Goal: Transaction & Acquisition: Purchase product/service

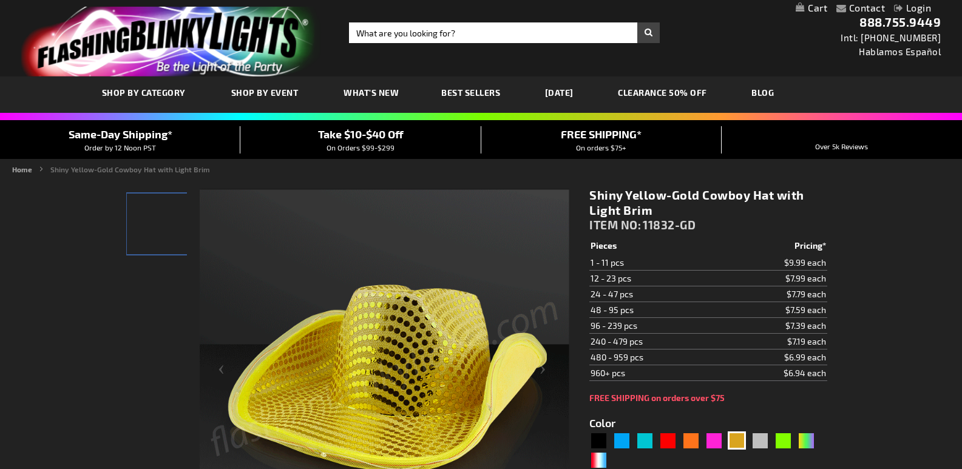
scroll to position [121, 0]
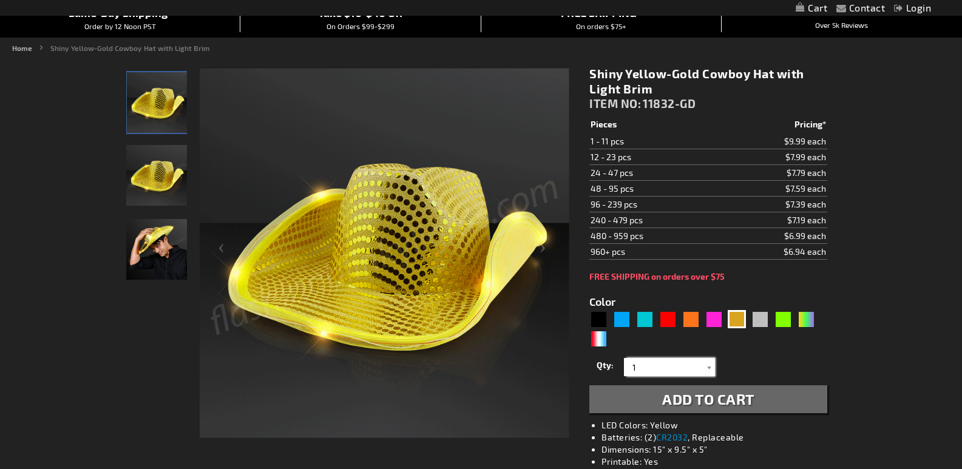
click at [652, 364] on input "1" at bounding box center [671, 367] width 88 height 18
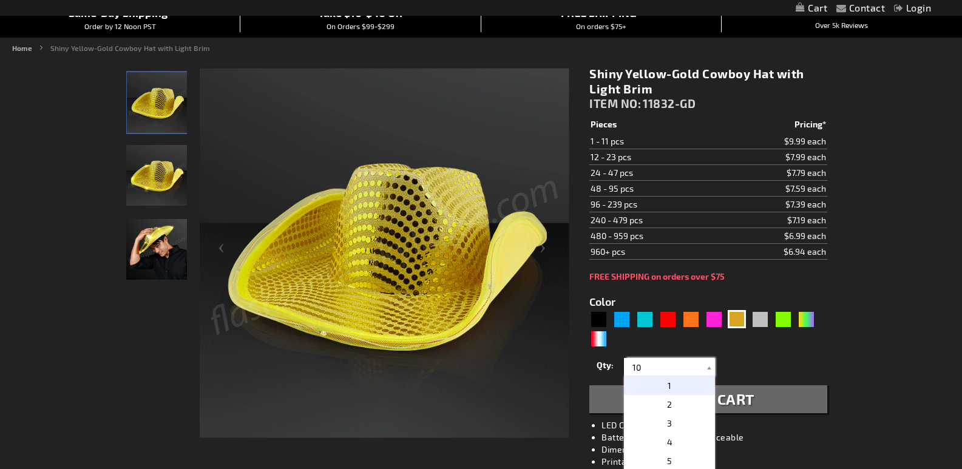
scroll to position [121, 0]
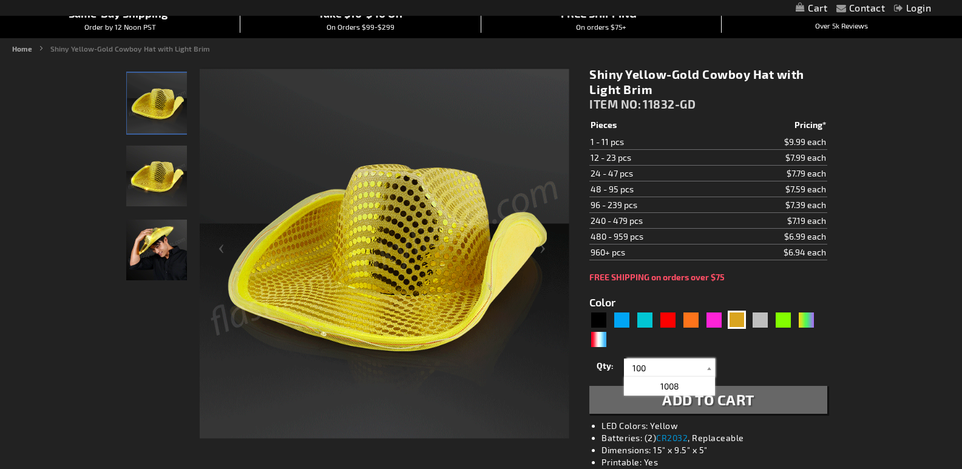
type input "100"
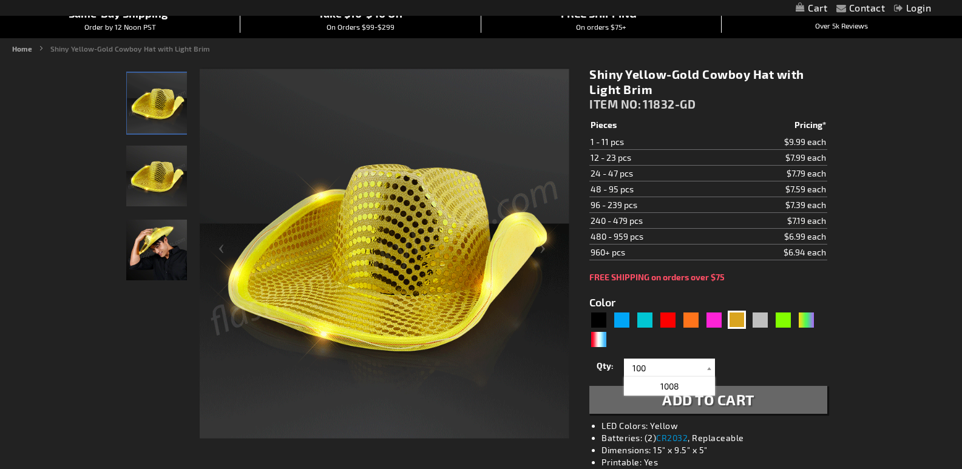
click at [732, 394] on span "Add to Cart" at bounding box center [708, 400] width 92 height 18
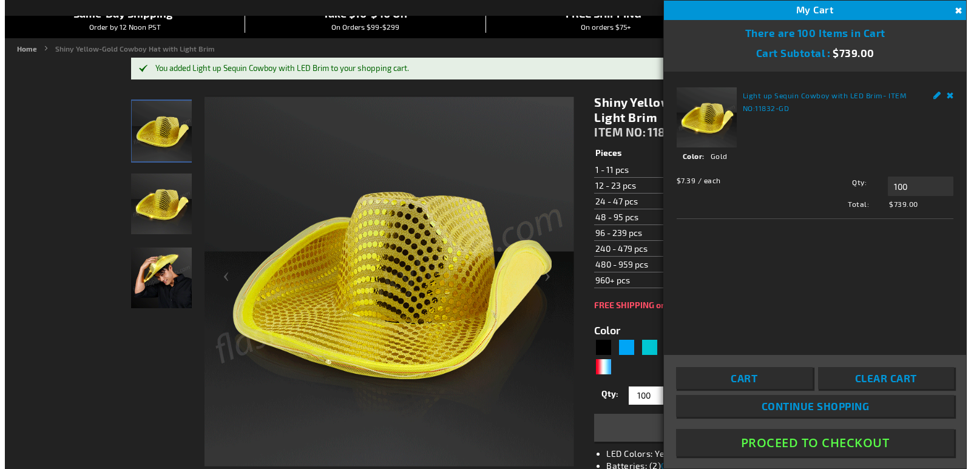
scroll to position [121, 0]
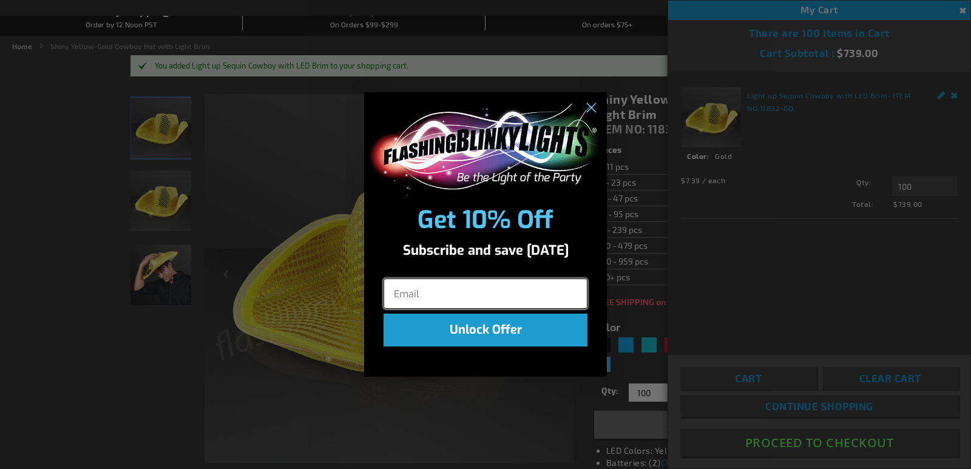
click at [465, 294] on input "Email" at bounding box center [486, 294] width 204 height 30
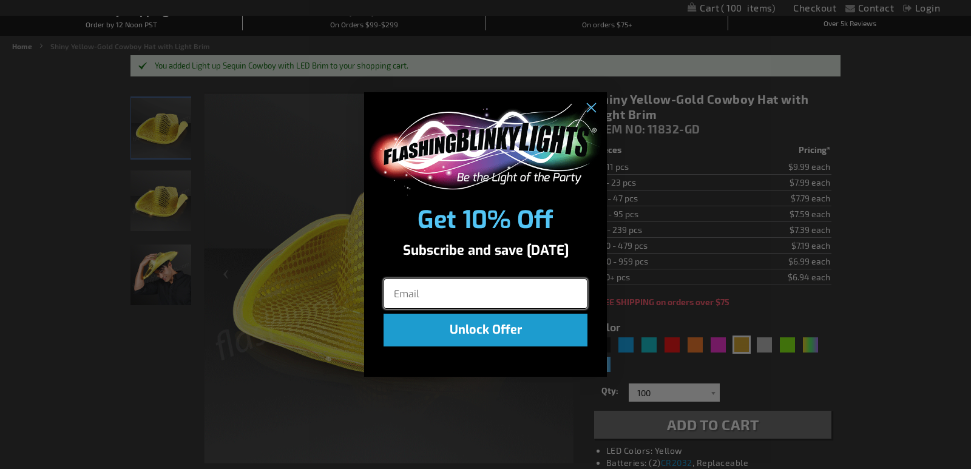
click at [466, 296] on input "Email" at bounding box center [486, 294] width 204 height 30
type input "kim1702@hotmail.com"
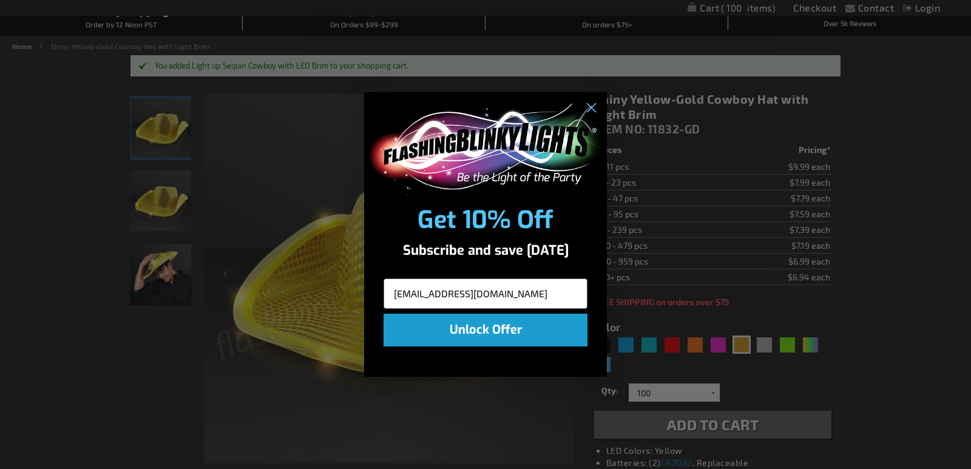
click at [490, 332] on button "Unlock Offer" at bounding box center [486, 330] width 204 height 33
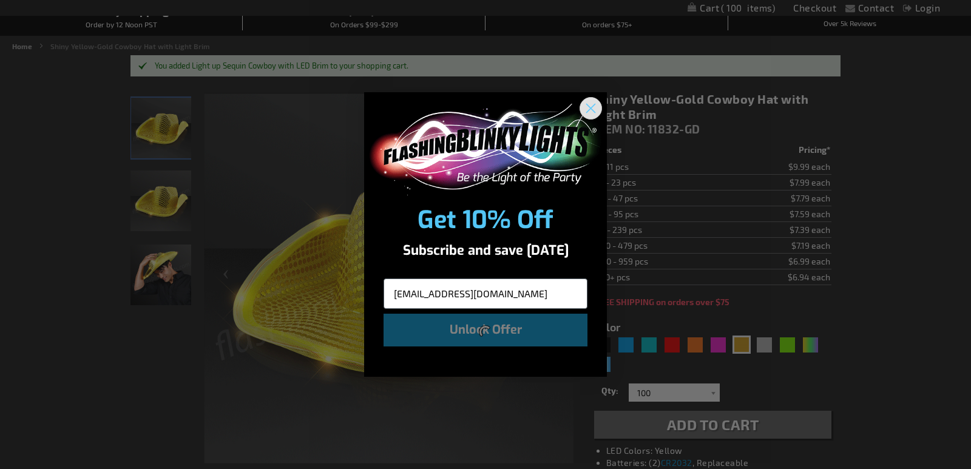
click at [587, 106] on circle "Close dialog" at bounding box center [591, 108] width 20 height 20
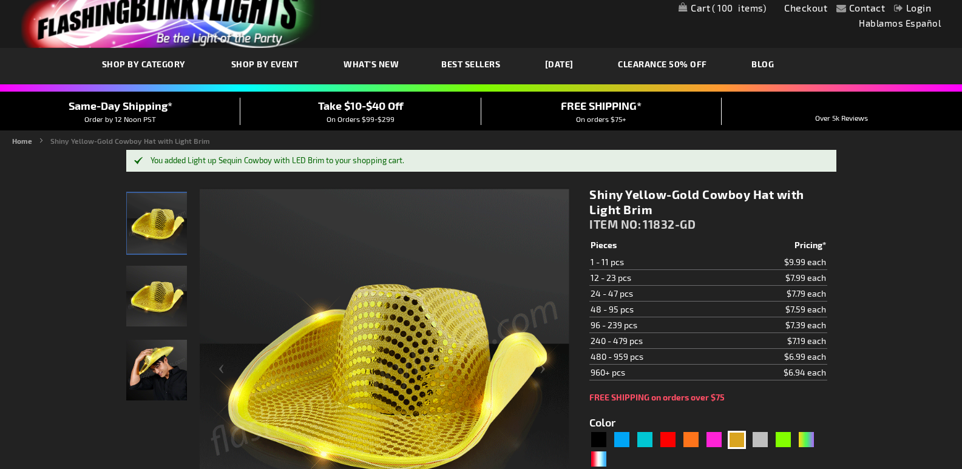
scroll to position [0, 0]
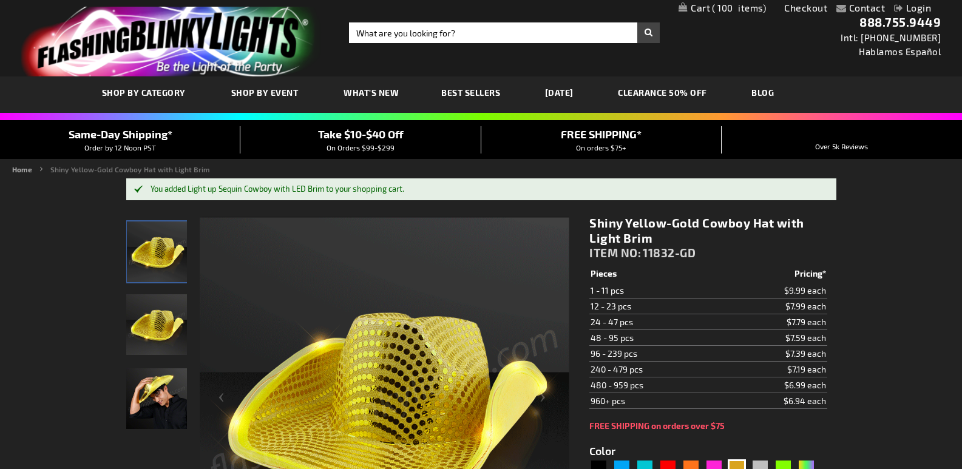
click at [386, 133] on span "Take $10-$40 Off" at bounding box center [361, 133] width 86 height 13
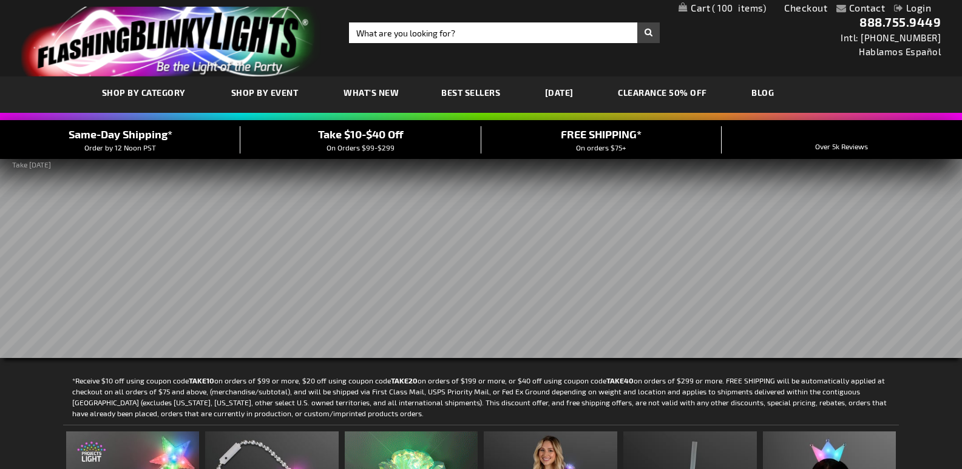
click at [701, 8] on link "My Cart 100 100 items" at bounding box center [721, 8] width 87 height 12
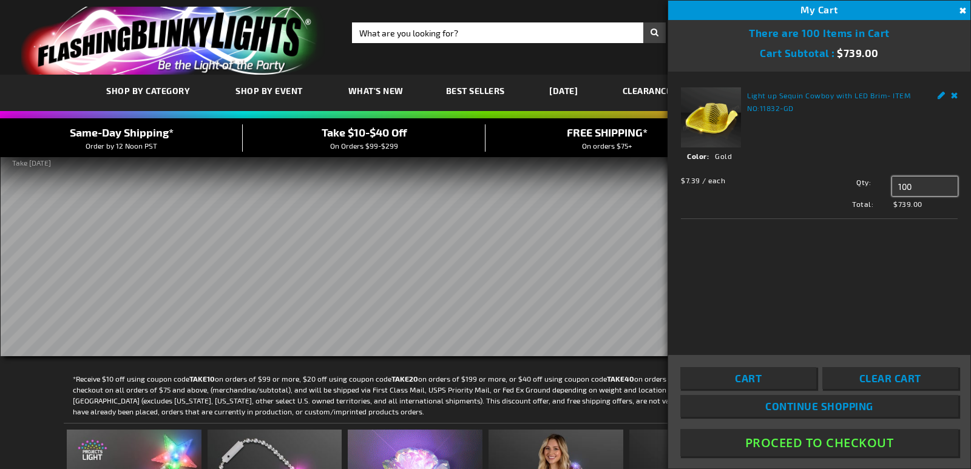
drag, startPoint x: 916, startPoint y: 188, endPoint x: 882, endPoint y: 189, distance: 34.0
click at [882, 189] on div "Qty 100 Update" at bounding box center [881, 186] width 152 height 19
type input "50"
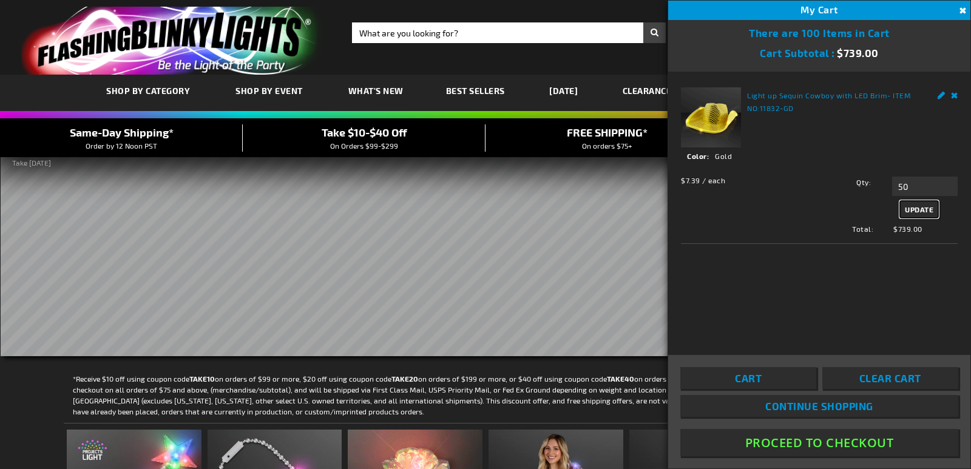
click at [910, 209] on span "Update" at bounding box center [919, 209] width 29 height 8
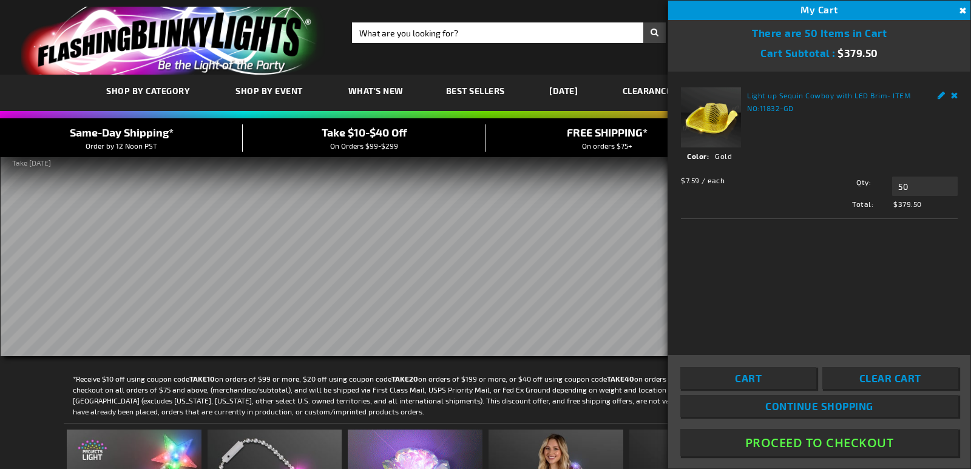
click at [544, 54] on div "Toggle Nav Search Search × Search 888.755.9449 Intl: 818-753-8303 Hablamos Espa…" at bounding box center [485, 37] width 971 height 75
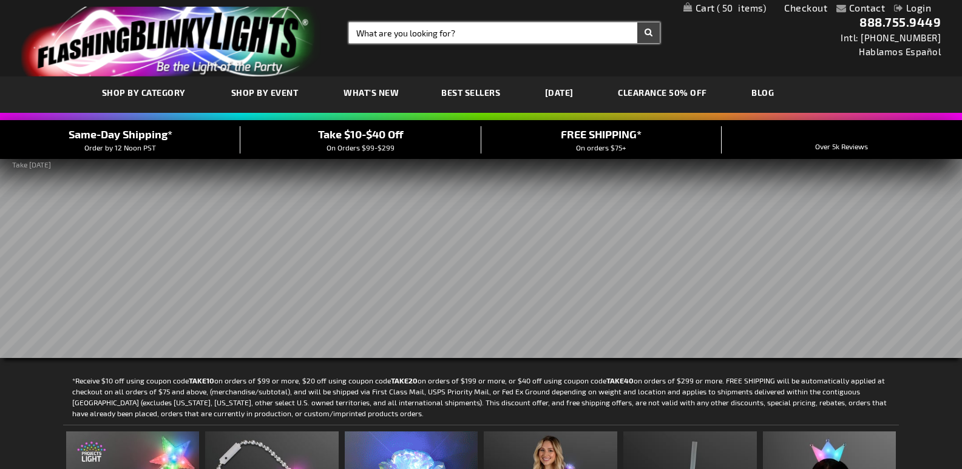
click at [513, 35] on input "Search" at bounding box center [504, 32] width 311 height 21
type input "gold beads"
click at [637, 22] on button "Search" at bounding box center [648, 32] width 22 height 21
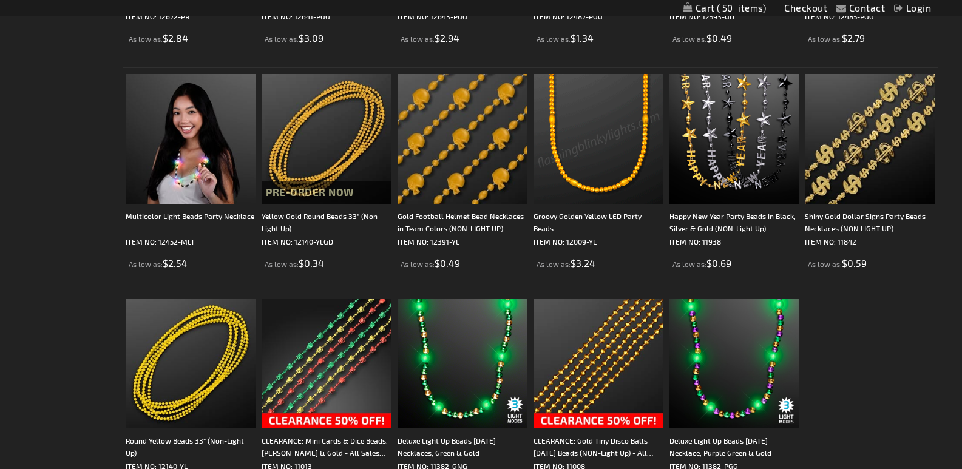
scroll to position [485, 0]
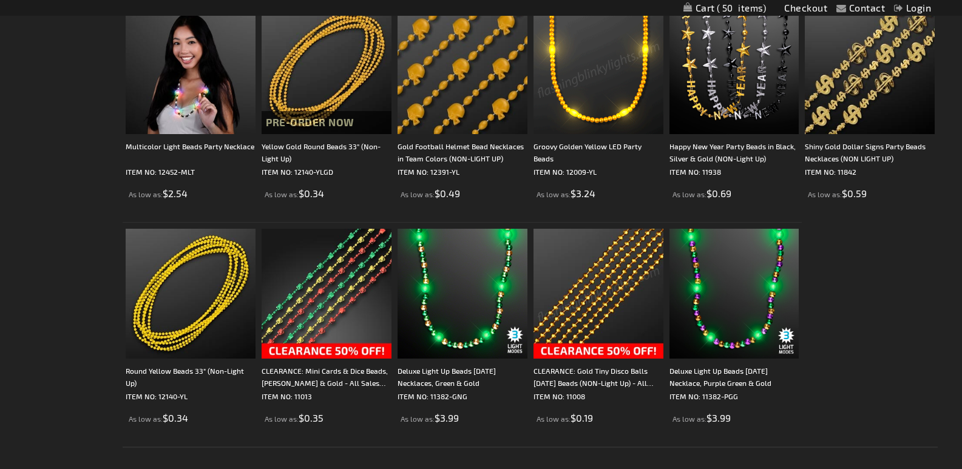
click at [603, 290] on img at bounding box center [598, 294] width 130 height 130
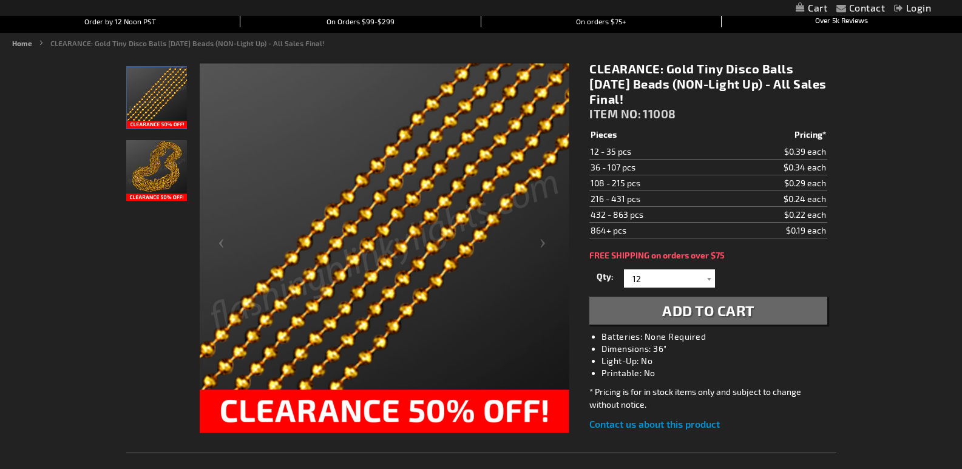
scroll to position [121, 0]
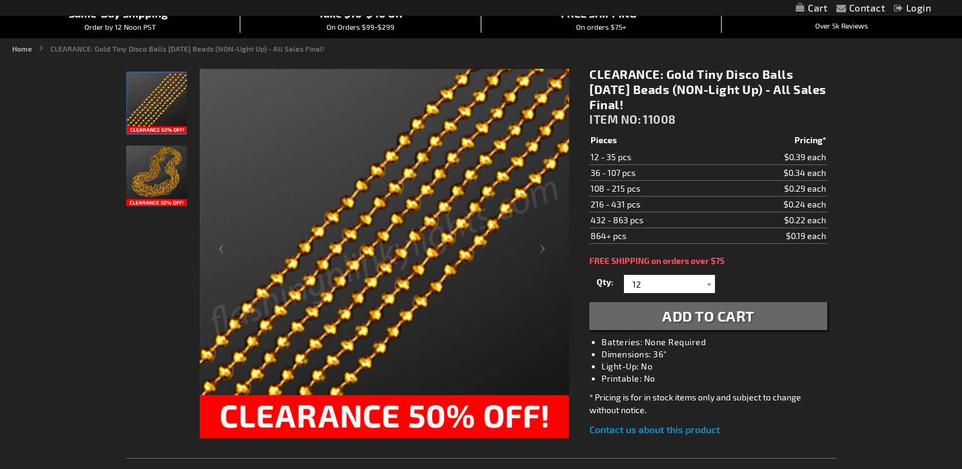
click at [152, 178] on img "Gold Tiny Disco Balls Mardi Gras Beads (NON-Light Up)" at bounding box center [156, 176] width 61 height 61
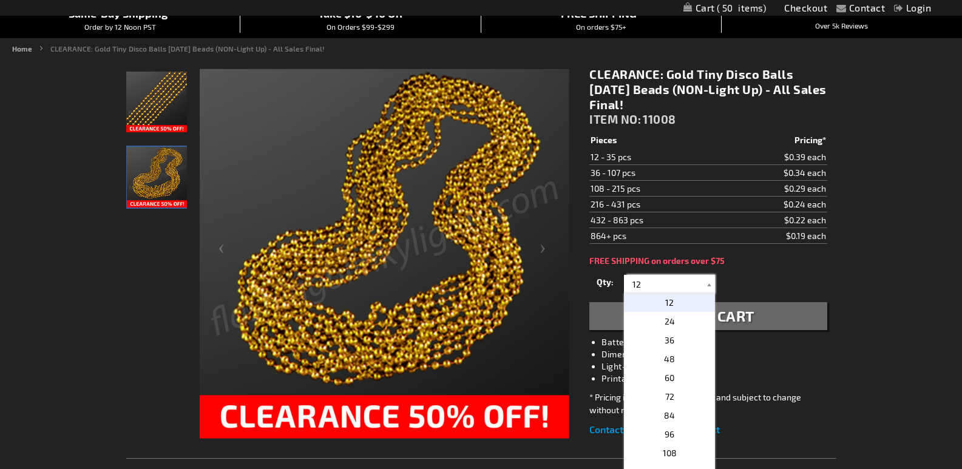
drag, startPoint x: 646, startPoint y: 282, endPoint x: 590, endPoint y: 277, distance: 56.6
click at [590, 277] on div "Qty 12 24 36 48 60 72 84 96 108 120 132 144 156 168 180 192 204 216 228 240" at bounding box center [707, 284] width 237 height 24
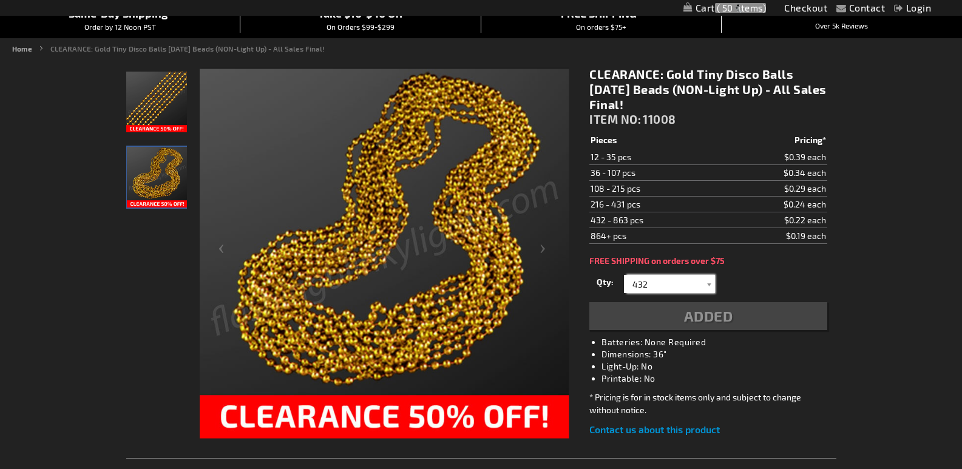
type input "432"
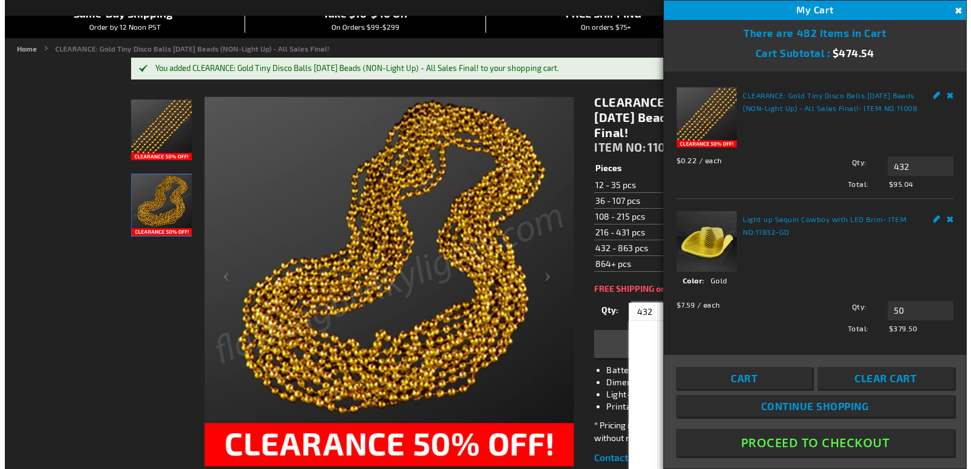
scroll to position [121, 0]
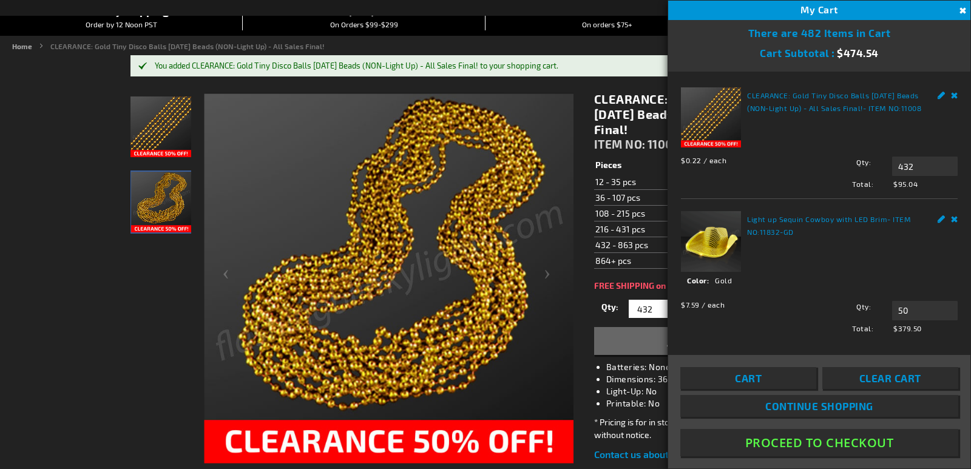
click at [794, 438] on button "Proceed To Checkout" at bounding box center [819, 442] width 278 height 27
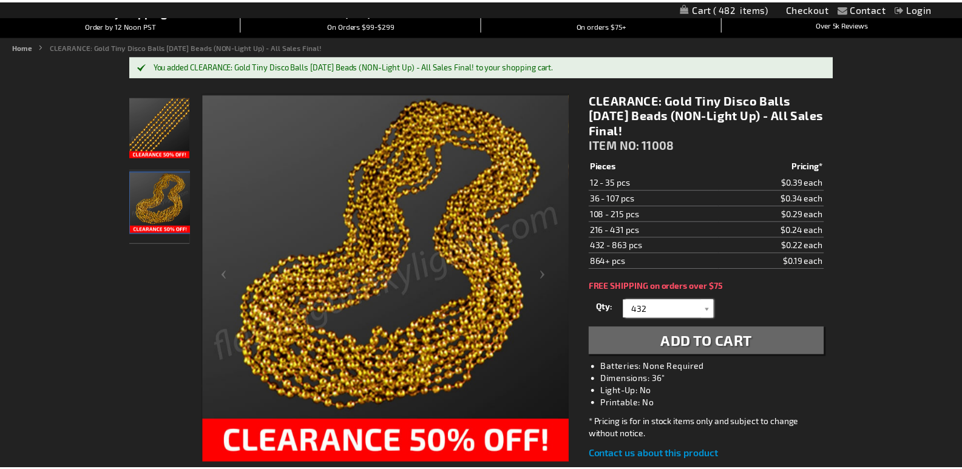
scroll to position [121, 0]
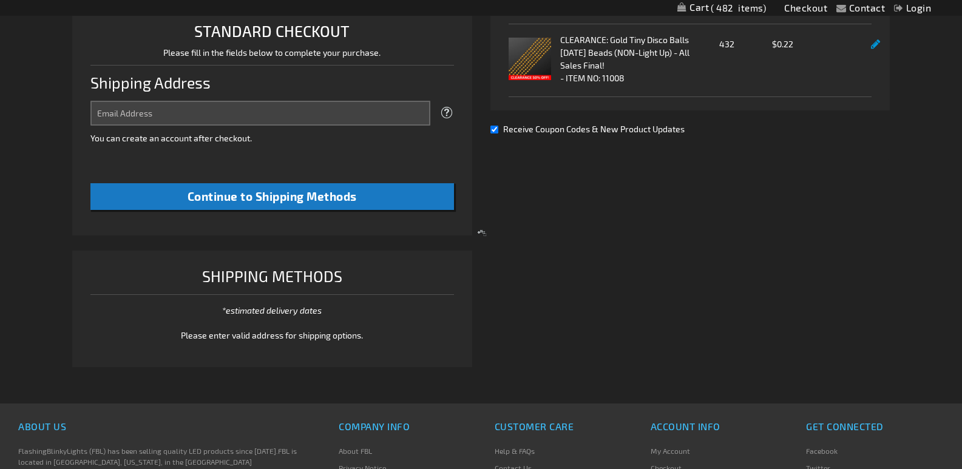
select select "US"
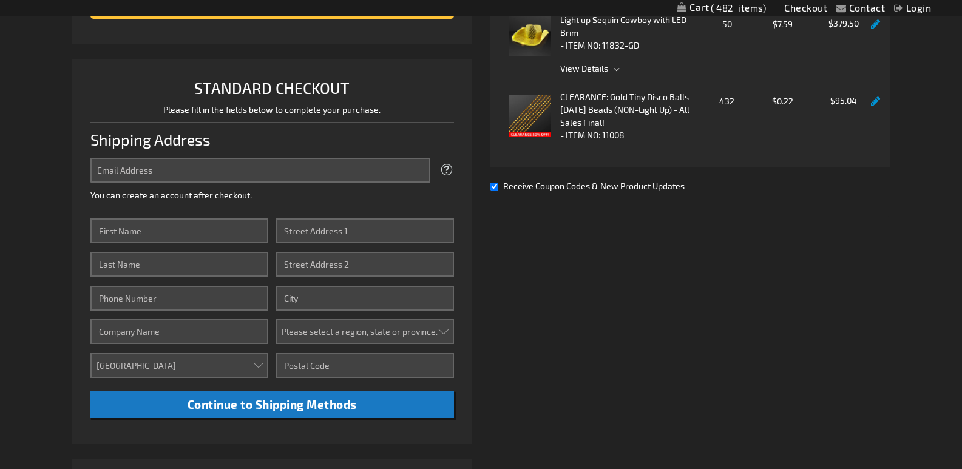
scroll to position [6, 0]
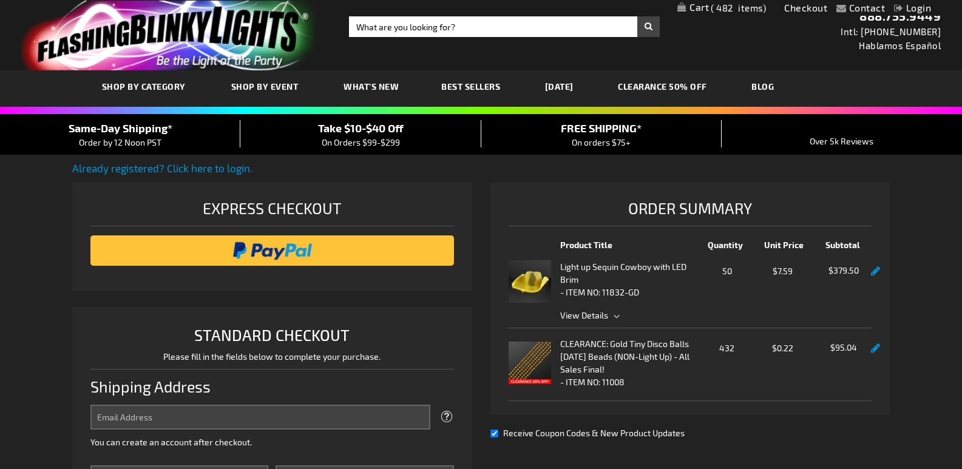
click at [385, 138] on span "On Orders $99-$299" at bounding box center [361, 142] width 78 height 10
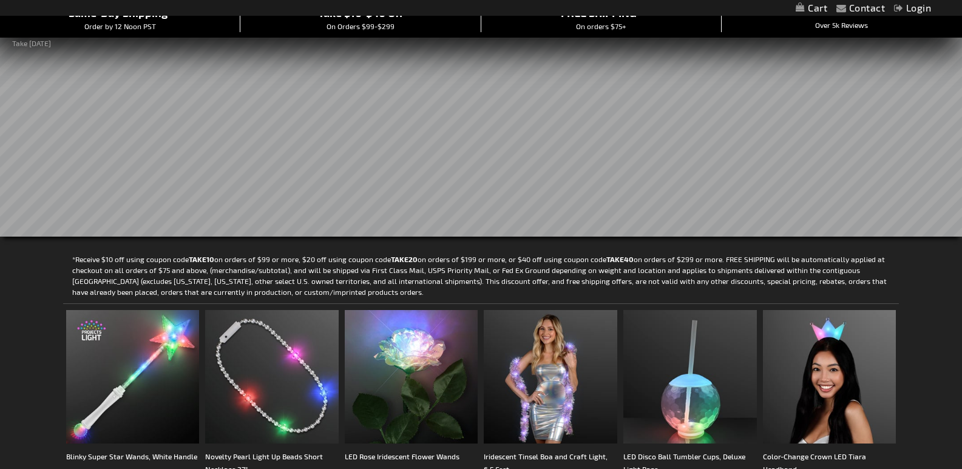
scroll to position [121, 0]
click at [810, 10] on link "My Cart" at bounding box center [812, 8] width 32 height 12
click at [731, 8] on span "482" at bounding box center [738, 7] width 55 height 11
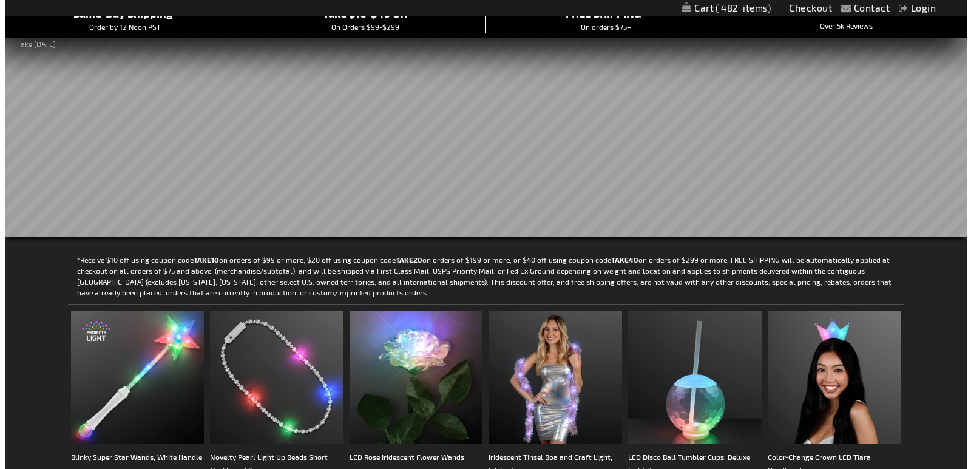
scroll to position [121, 0]
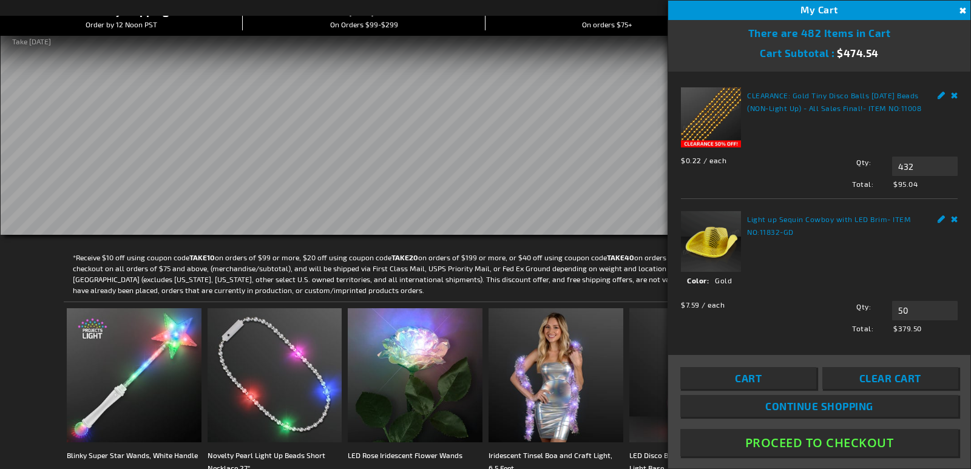
click at [814, 445] on button "Proceed To Checkout" at bounding box center [819, 442] width 278 height 27
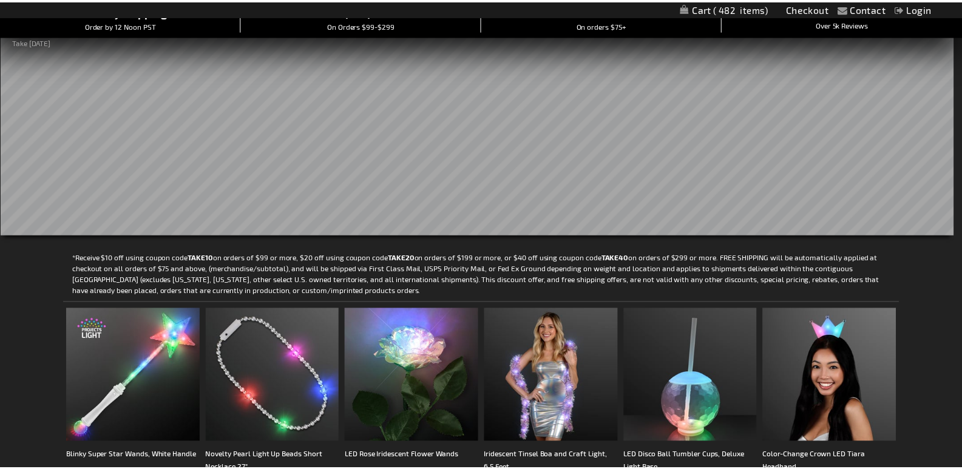
scroll to position [121, 0]
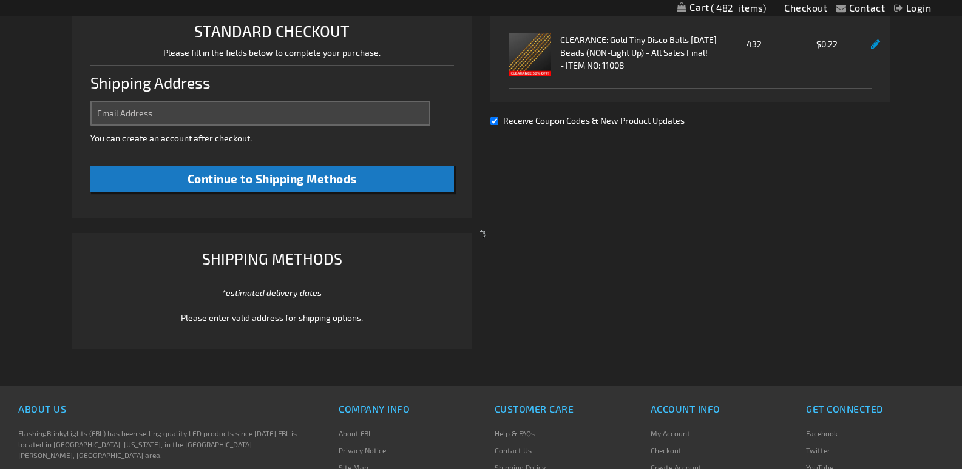
select select "US"
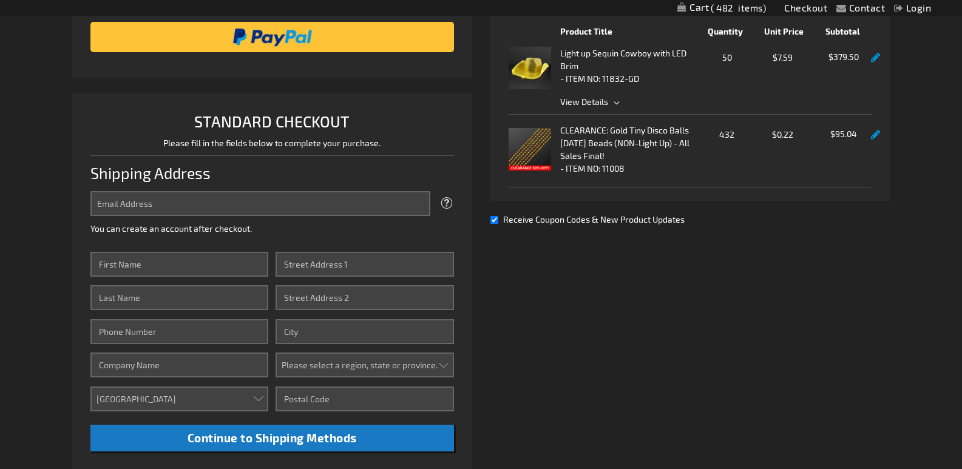
scroll to position [188, 0]
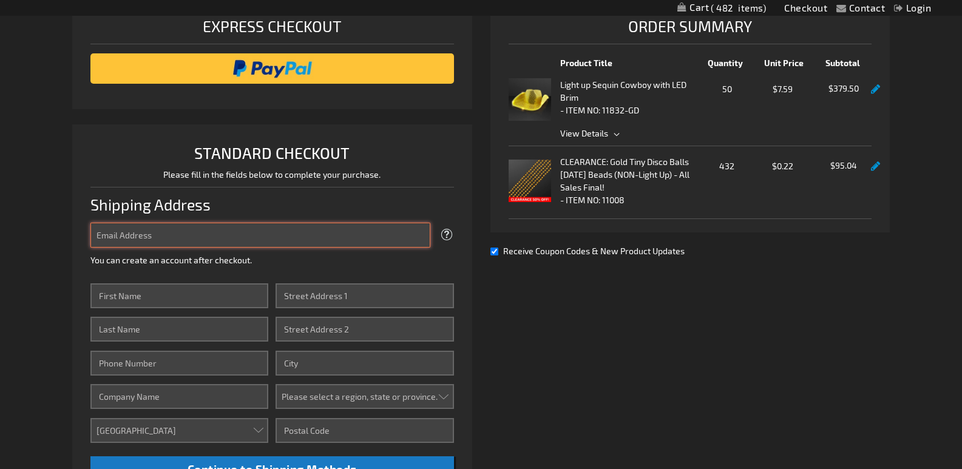
click at [238, 240] on input "Email Address" at bounding box center [260, 235] width 340 height 25
type input "[EMAIL_ADDRESS][DOMAIN_NAME]"
drag, startPoint x: 212, startPoint y: 239, endPoint x: 16, endPoint y: 228, distance: 195.7
click at [16, 228] on div "Contact Compare Products Checkout Login Skip to Content My Cart 482 482 items M…" at bounding box center [481, 391] width 962 height 1159
click at [215, 233] on input "[EMAIL_ADDRESS][DOMAIN_NAME]" at bounding box center [260, 235] width 340 height 25
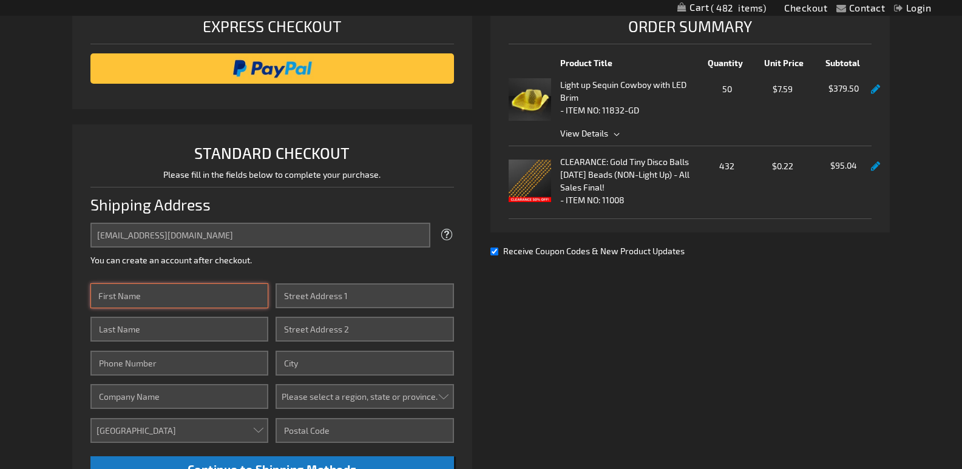
click at [137, 297] on input "First Name" at bounding box center [179, 295] width 178 height 25
type input "kiM"
type input "[PERSON_NAME]"
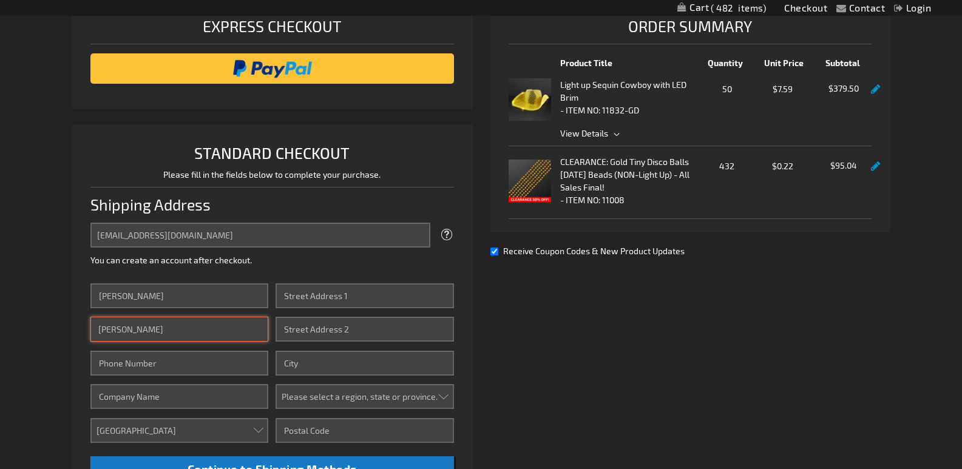
type input "7047243597"
type input "[STREET_ADDRESS]"
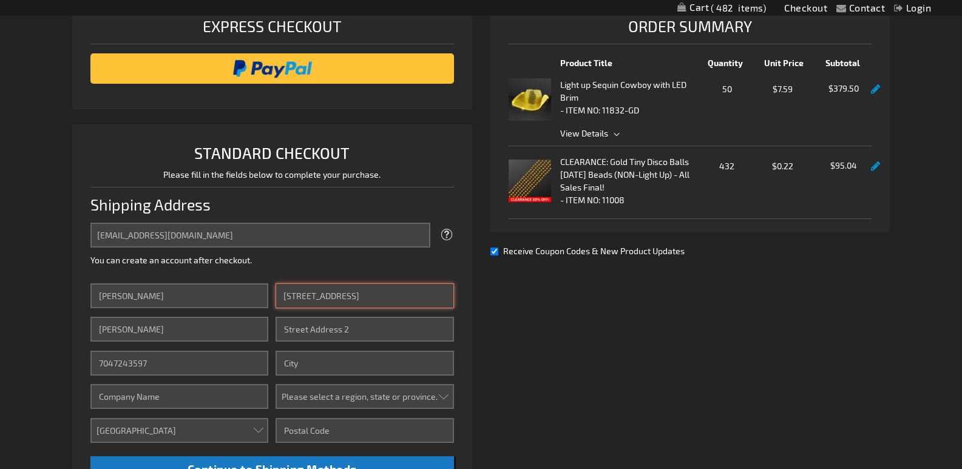
type input "Monroe"
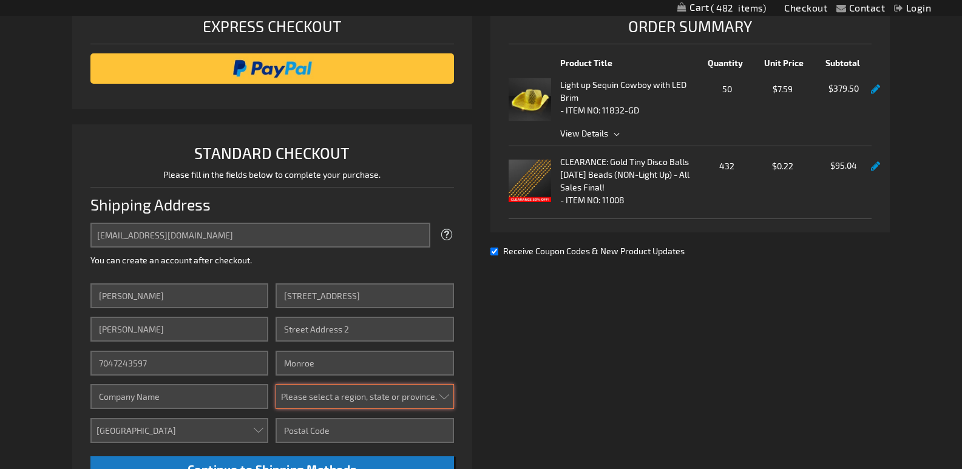
select select "44"
type input "28110"
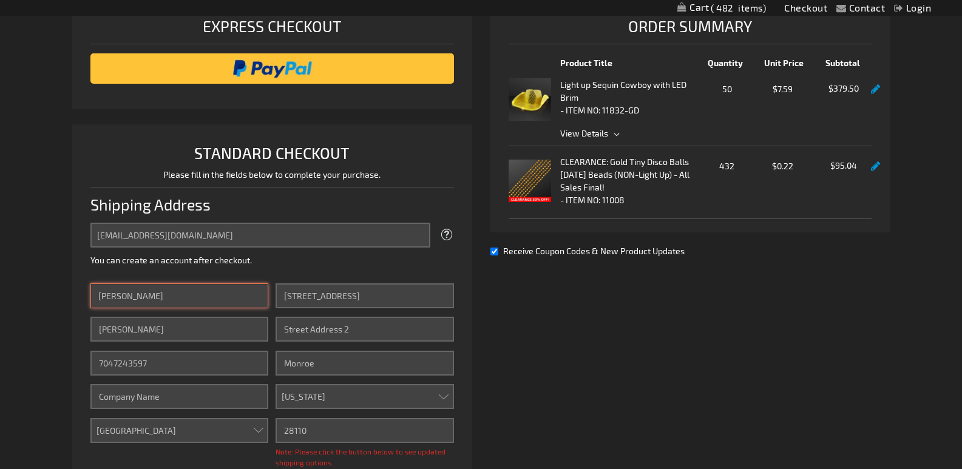
drag, startPoint x: 93, startPoint y: 295, endPoint x: 32, endPoint y: 291, distance: 62.0
click at [32, 291] on div "Contact Compare Products Checkout Login Skip to Content My Cart 482 482 items M…" at bounding box center [481, 399] width 962 height 1175
type input "[PERSON_NAME]"
click at [581, 378] on div "Already registered? Click here to login. Shipping Review & Payments Estimated T…" at bounding box center [480, 323] width 817 height 689
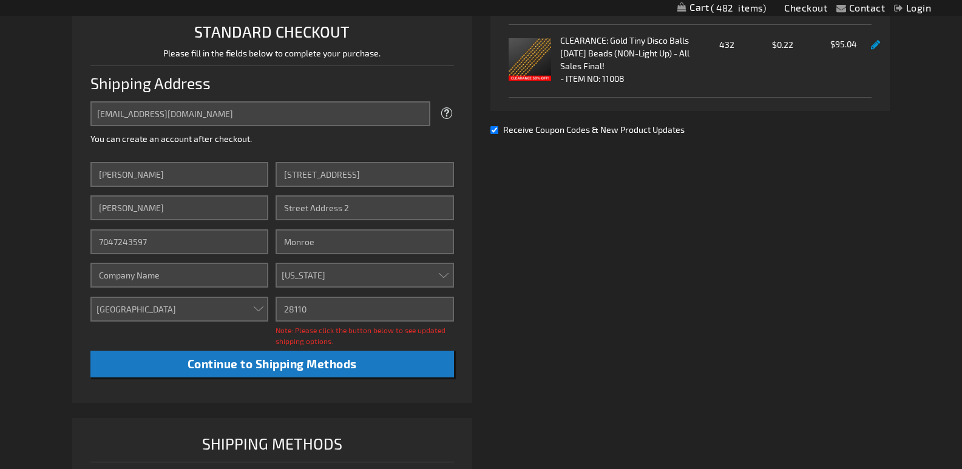
scroll to position [370, 0]
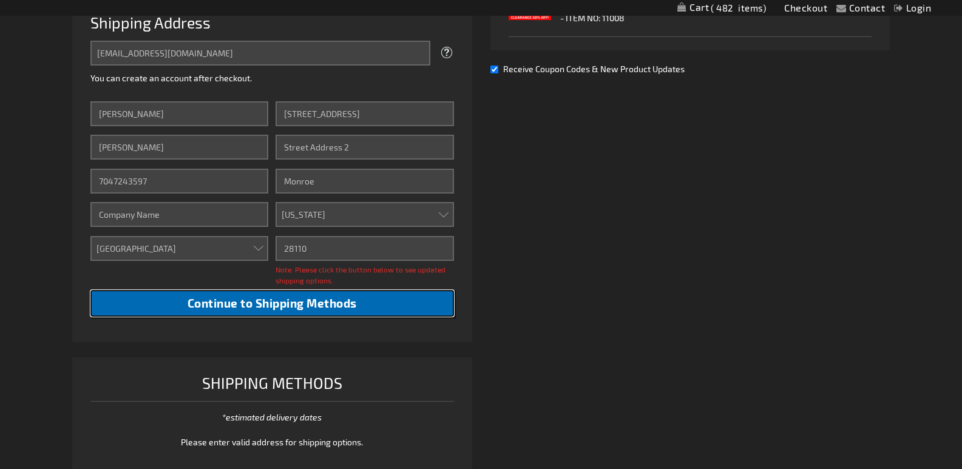
click at [270, 299] on span "Continue to Shipping Methods" at bounding box center [272, 303] width 169 height 14
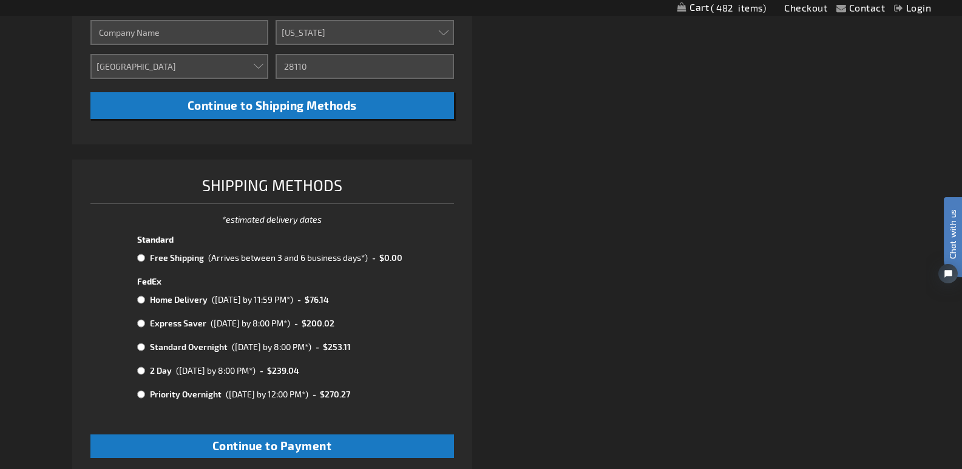
scroll to position [0, 0]
click at [140, 254] on input "radio" at bounding box center [141, 258] width 8 height 10
radio input "true"
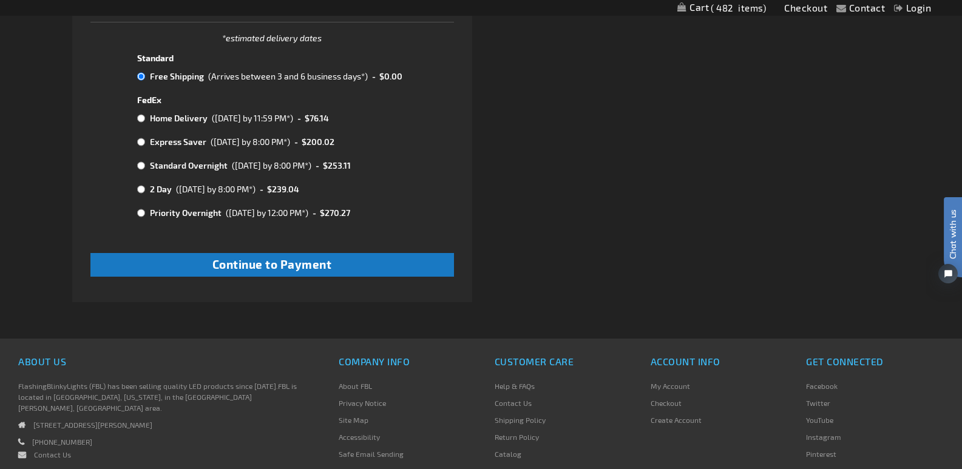
scroll to position [734, 0]
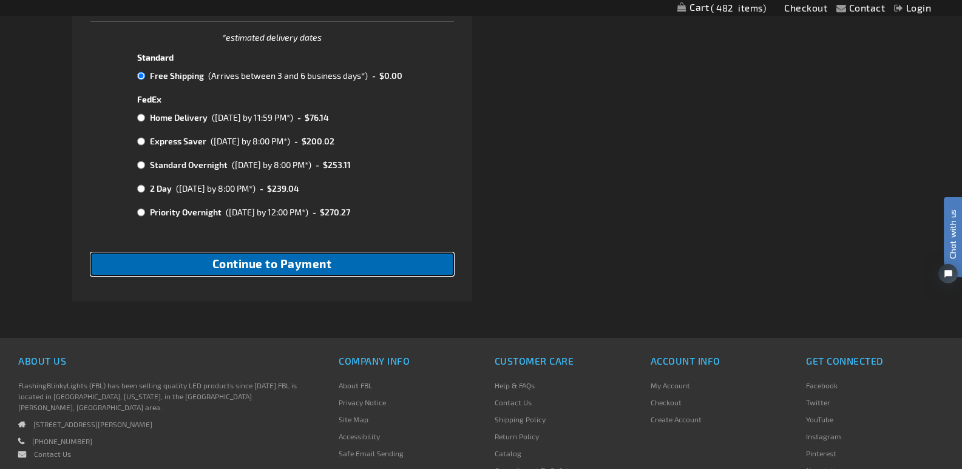
click at [299, 265] on span "Continue to Payment" at bounding box center [272, 264] width 120 height 14
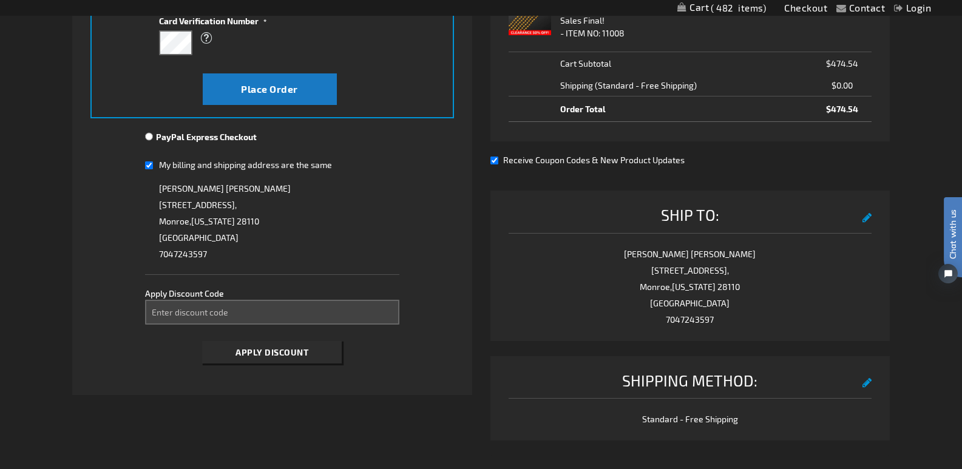
scroll to position [425, 0]
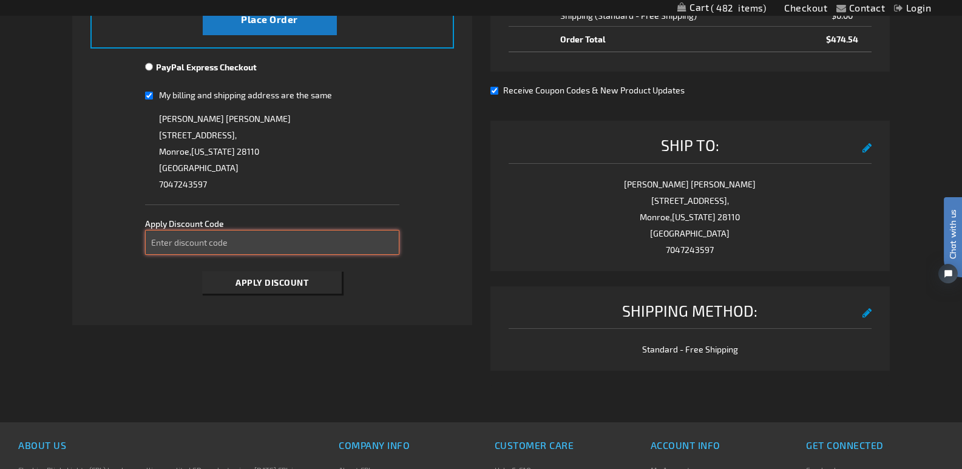
click at [248, 247] on input "Enter discount code" at bounding box center [272, 242] width 254 height 25
type input "t"
type input "TAKE40"
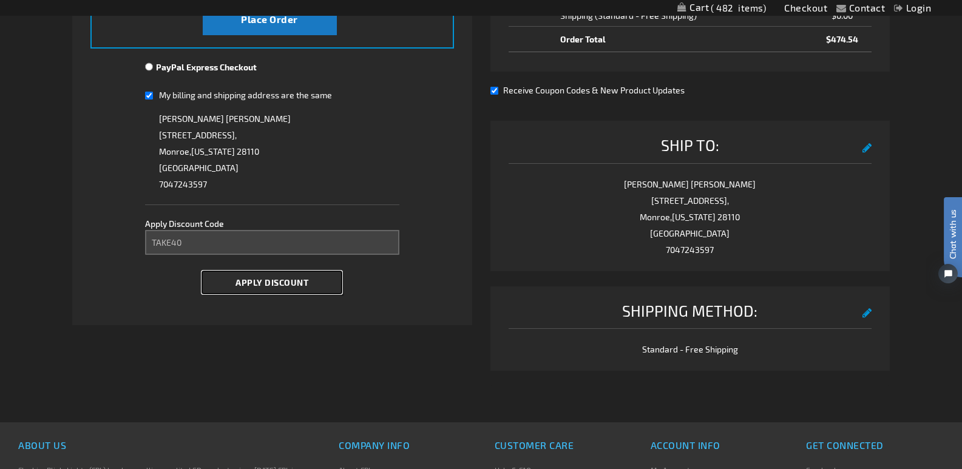
click at [270, 278] on span "Apply Discount" at bounding box center [271, 282] width 73 height 10
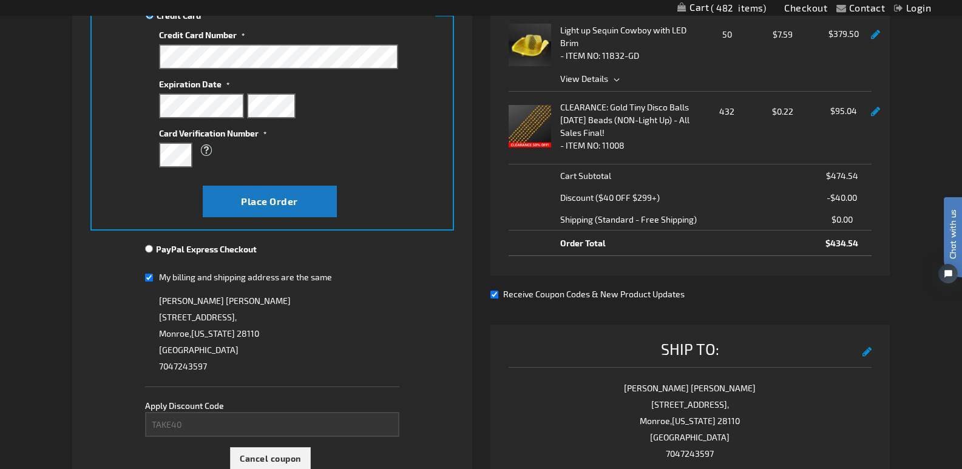
scroll to position [182, 0]
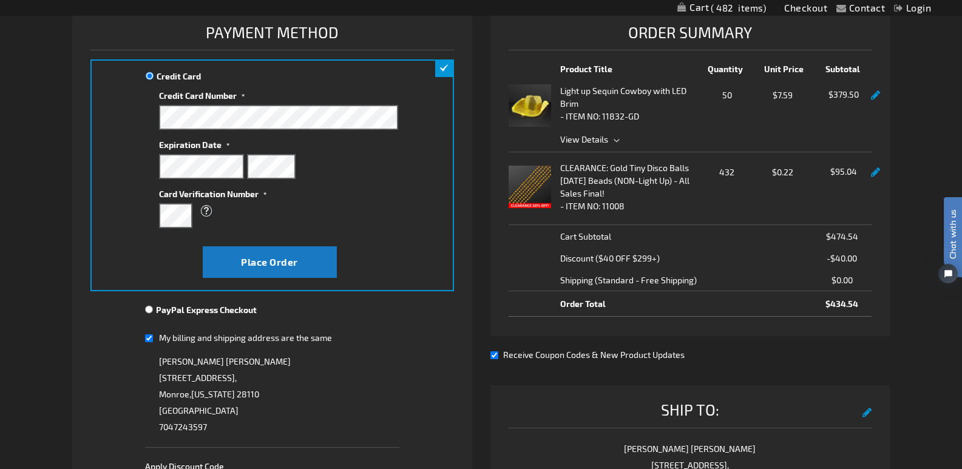
click at [876, 92] on link at bounding box center [875, 95] width 9 height 10
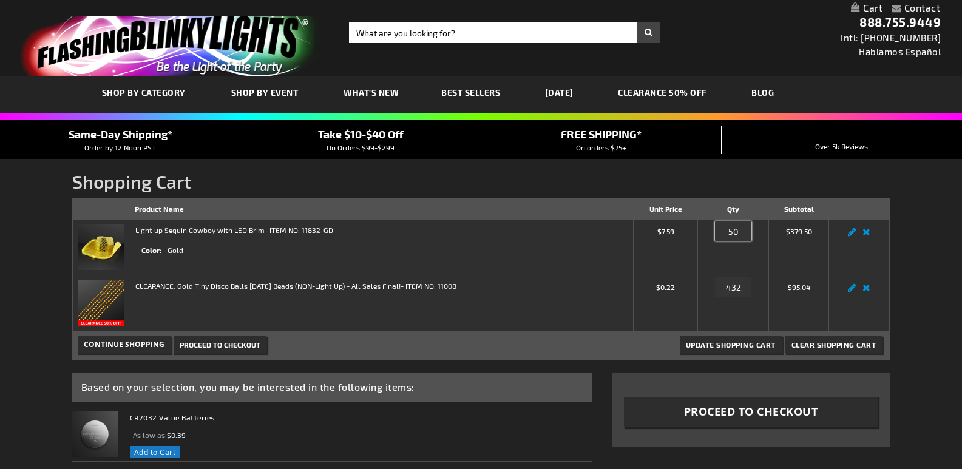
click at [740, 228] on input "50" at bounding box center [733, 230] width 36 height 19
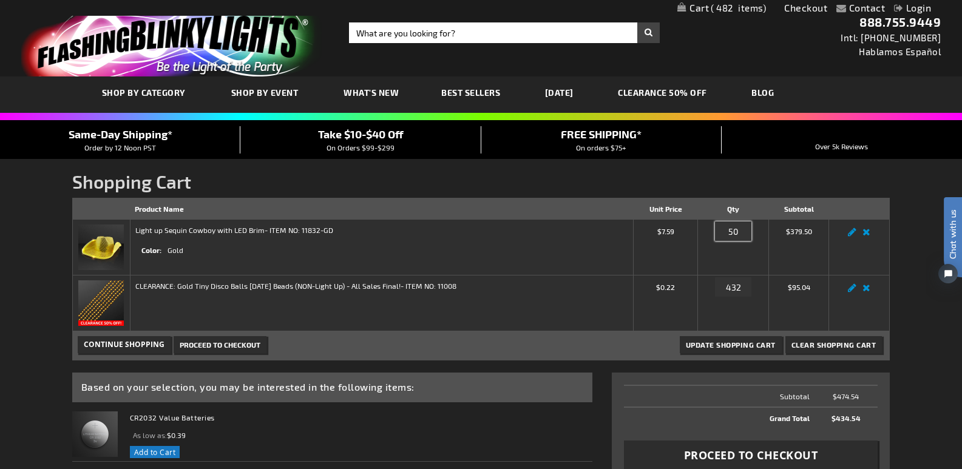
type input "5"
type input "75"
click at [730, 345] on span "Update Shopping Cart" at bounding box center [731, 344] width 90 height 8
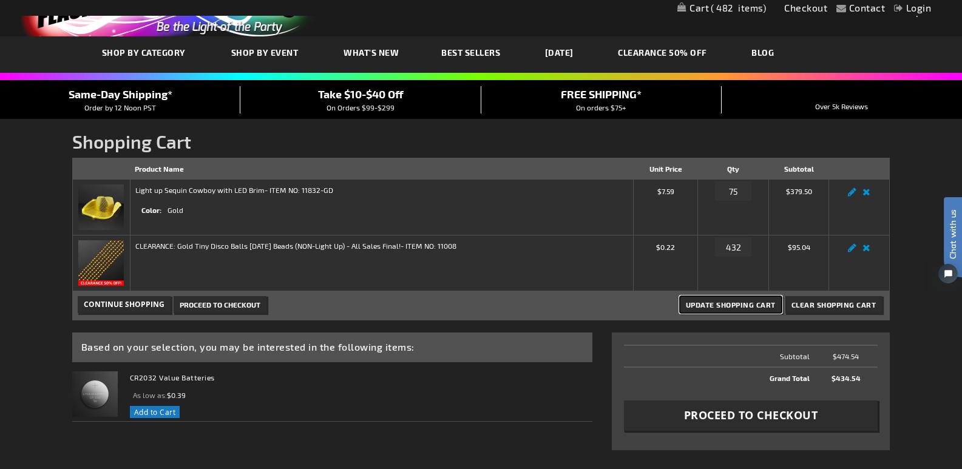
scroll to position [182, 0]
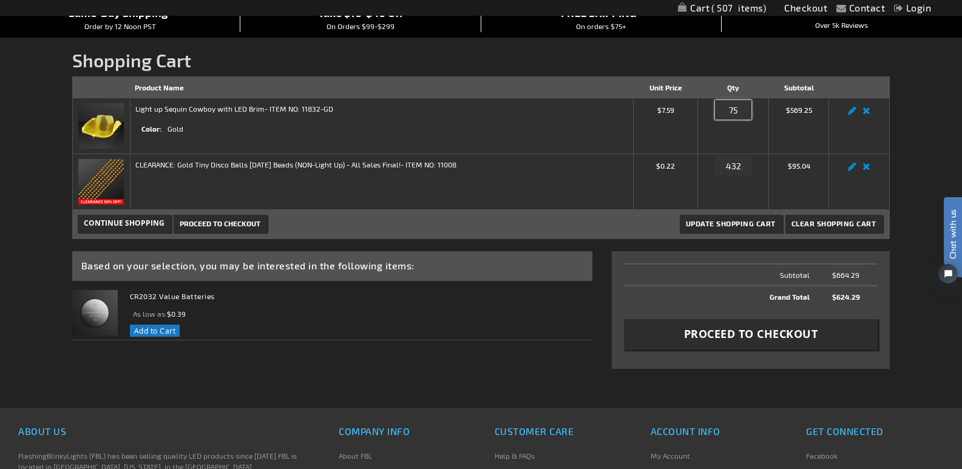
drag, startPoint x: 742, startPoint y: 106, endPoint x: 713, endPoint y: 103, distance: 29.4
click at [713, 103] on div "Qty 75" at bounding box center [733, 112] width 61 height 19
type input "100"
click at [729, 228] on button "Update Shopping Cart" at bounding box center [731, 223] width 102 height 17
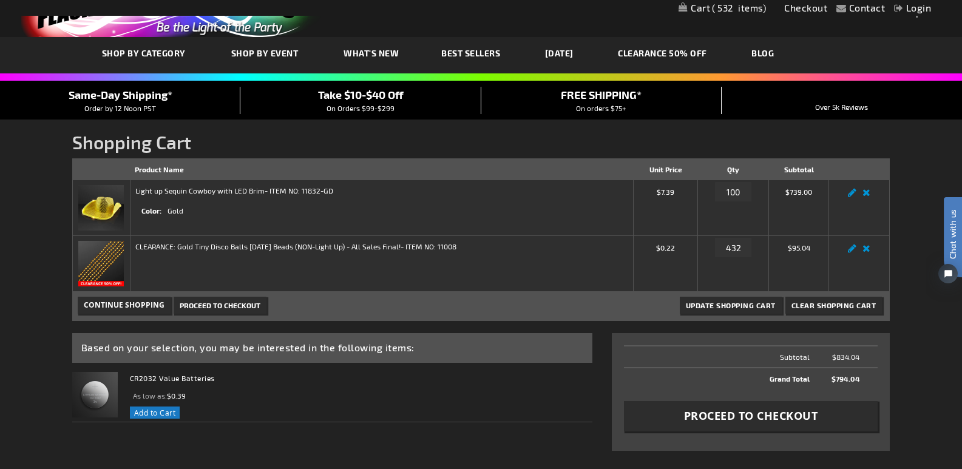
scroll to position [61, 0]
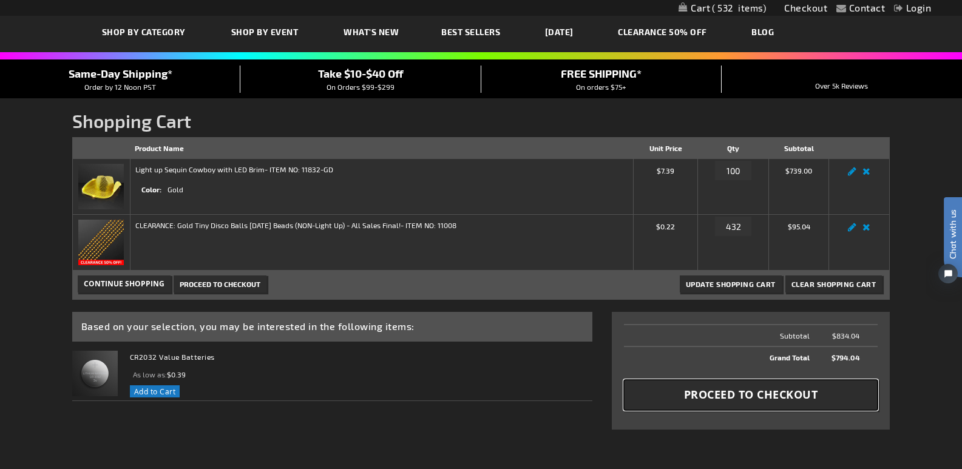
click at [755, 392] on span "Proceed to Checkout" at bounding box center [751, 394] width 134 height 15
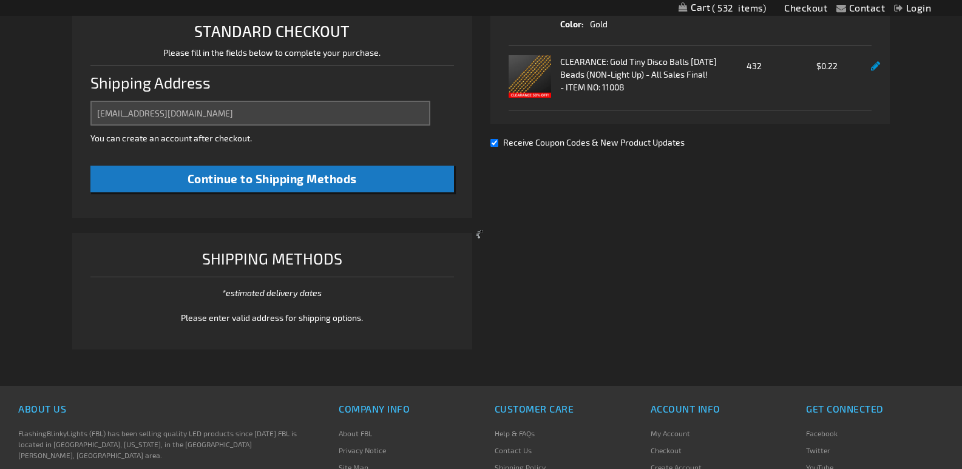
select select "US"
select select "44"
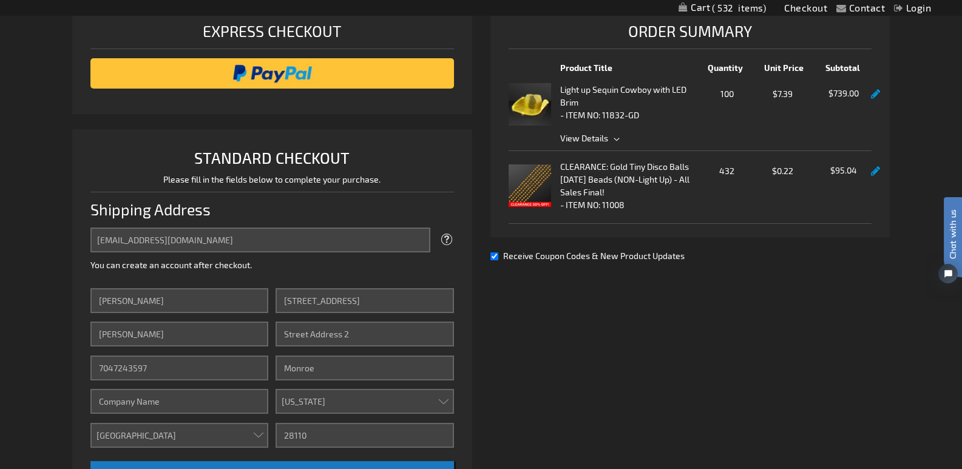
scroll to position [309, 0]
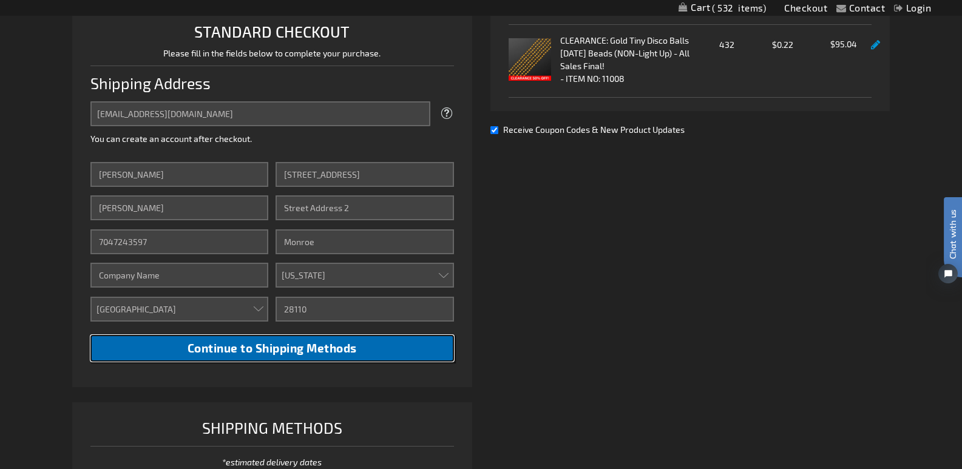
click at [265, 350] on span "Continue to Shipping Methods" at bounding box center [272, 348] width 169 height 14
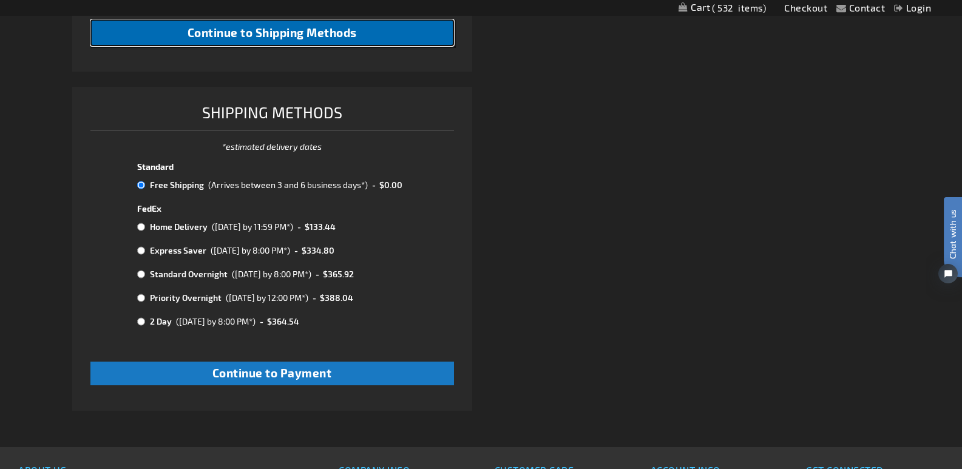
scroll to position [734, 0]
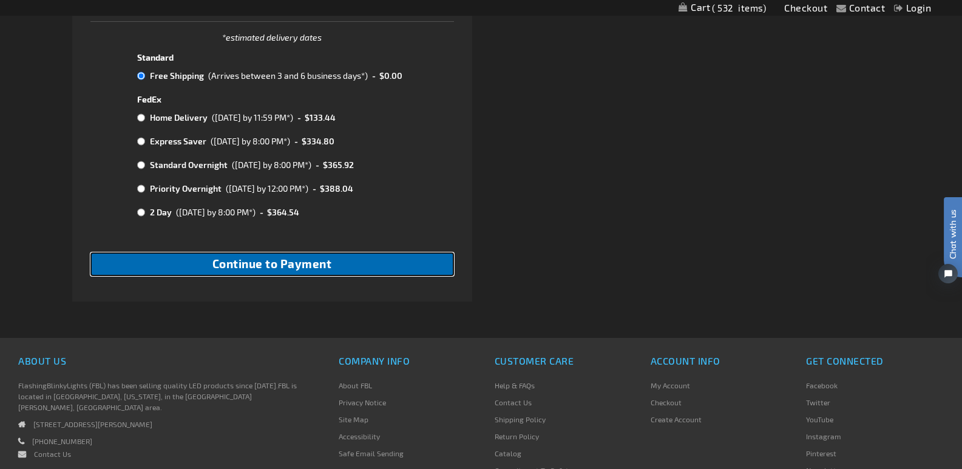
click at [272, 257] on span "Continue to Payment" at bounding box center [272, 264] width 120 height 14
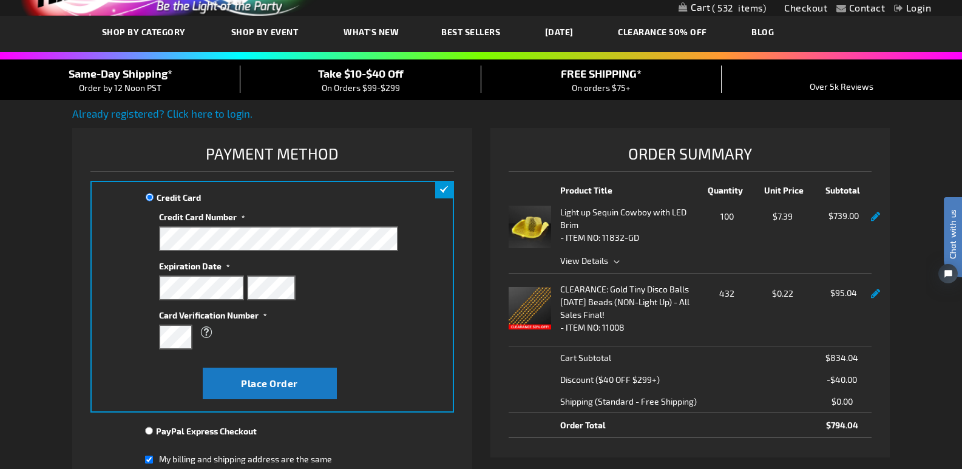
scroll to position [121, 0]
